Goal: Information Seeking & Learning: Learn about a topic

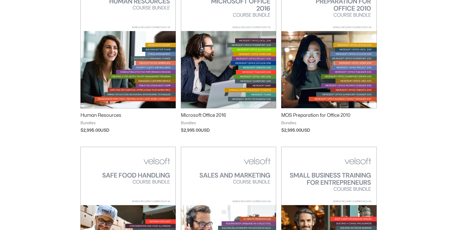
scroll to position [256, 0]
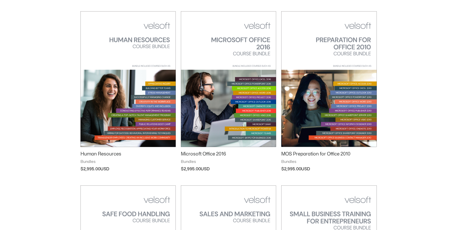
click at [242, 98] on img at bounding box center [228, 78] width 95 height 135
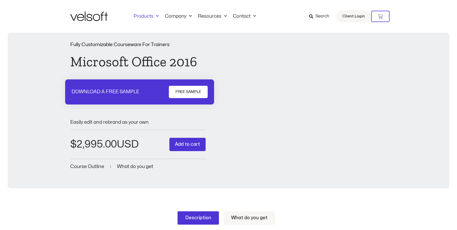
click at [141, 16] on link "Products" at bounding box center [146, 17] width 31 height 6
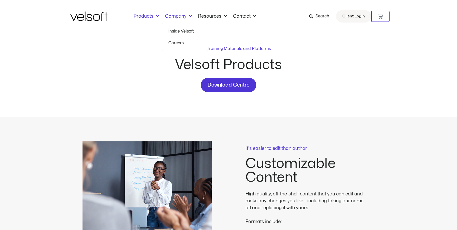
click at [190, 14] on span "Menu" at bounding box center [189, 16] width 5 height 8
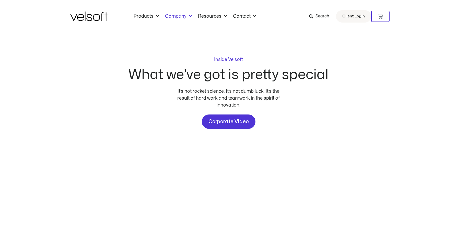
click at [153, 10] on div "Products All Products Content ILT Courseware Storyline 360 Courses SCORM Course…" at bounding box center [228, 16] width 317 height 33
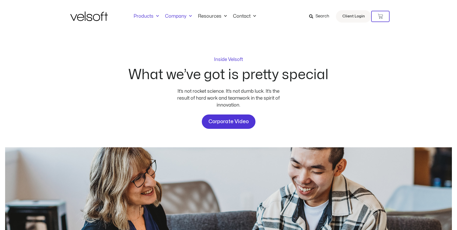
click at [155, 15] on span "Menu" at bounding box center [156, 16] width 5 height 8
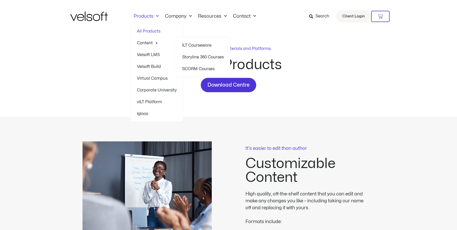
click at [87, 16] on img at bounding box center [89, 16] width 38 height 9
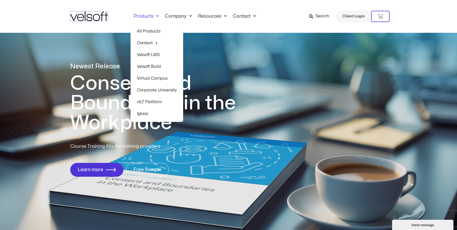
drag, startPoint x: 89, startPoint y: 17, endPoint x: 184, endPoint y: 40, distance: 96.9
click at [89, 17] on img at bounding box center [89, 16] width 38 height 9
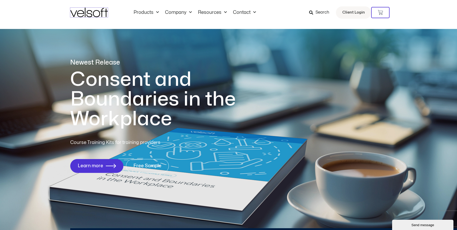
scroll to position [49, 0]
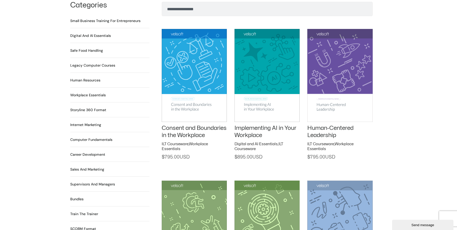
scroll to position [281, 0]
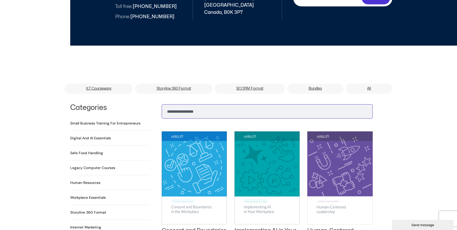
click at [236, 107] on input "Search" at bounding box center [267, 111] width 211 height 14
click at [164, 104] on button "Search" at bounding box center [170, 110] width 12 height 12
type input "*********"
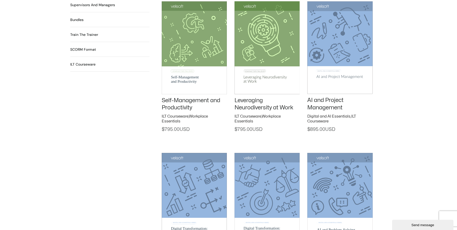
scroll to position [767, 0]
